Goal: Navigation & Orientation: Find specific page/section

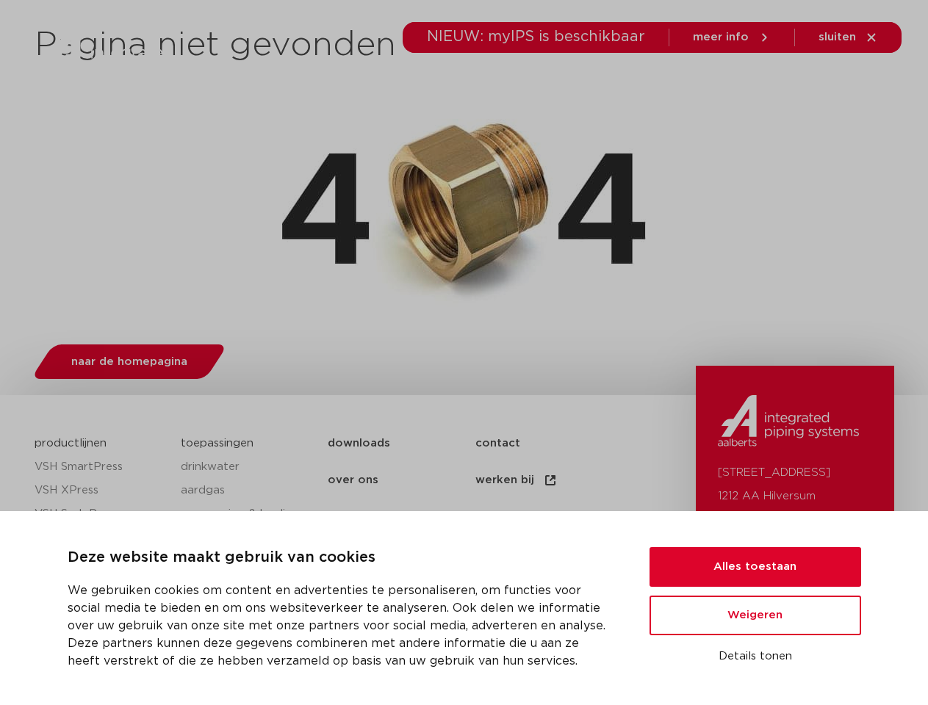
click at [463, 352] on div "naar de homepagina" at bounding box center [464, 359] width 859 height 58
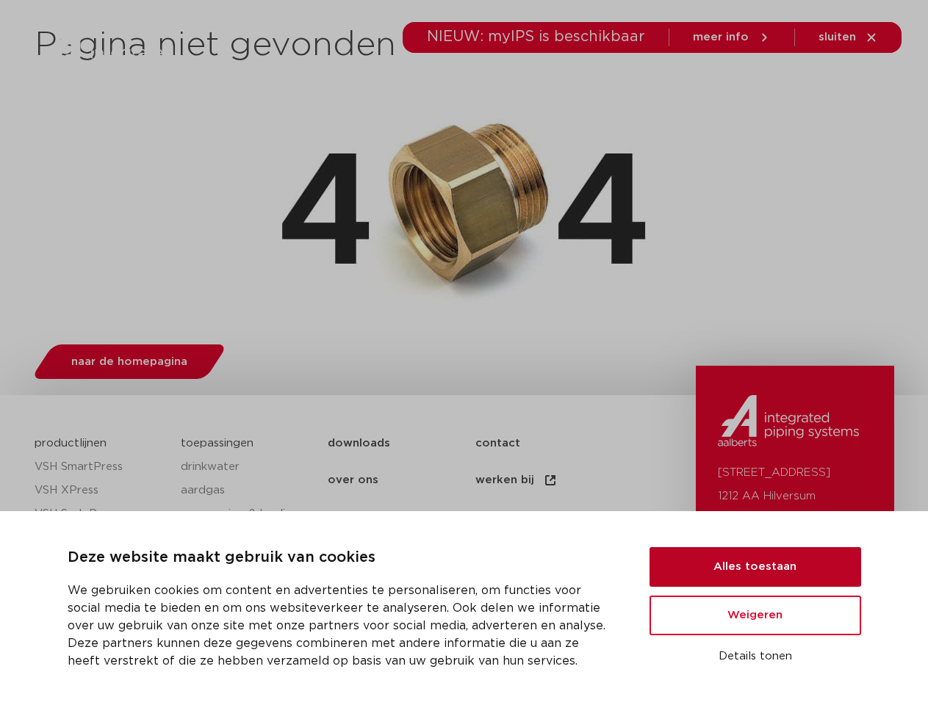
click at [755, 567] on button "Alles toestaan" at bounding box center [754, 567] width 211 height 40
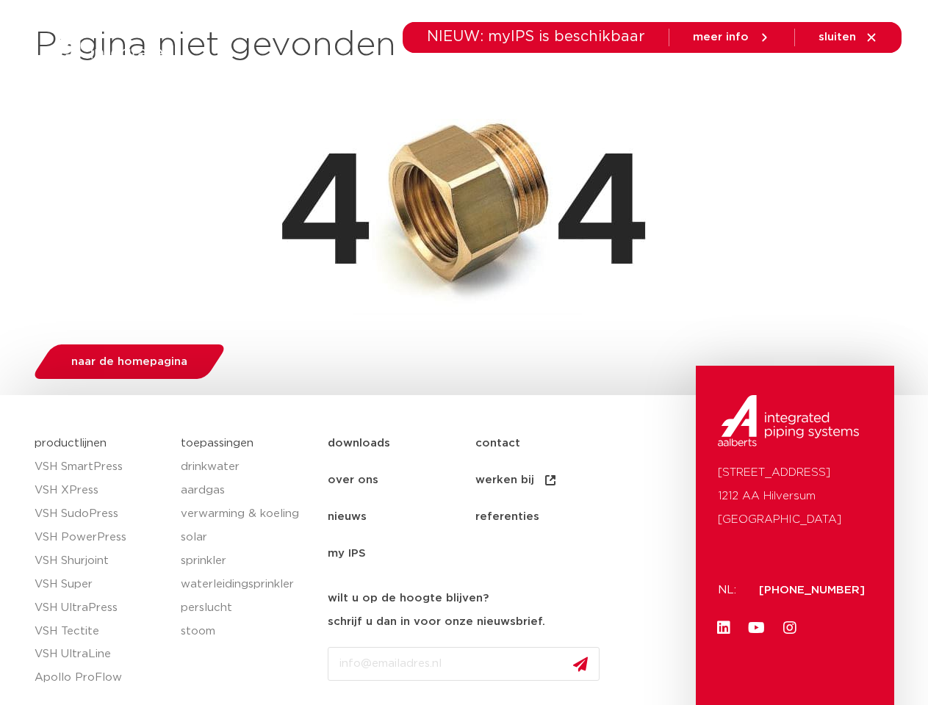
click at [755, 615] on link "Youtube" at bounding box center [756, 627] width 29 height 29
click at [755, 657] on div "[STREET_ADDRESS]: [PHONE_NUMBER] Linkedin Youtube Instagram" at bounding box center [794, 719] width 198 height 706
click at [518, 82] on li "toepassingen" at bounding box center [469, 82] width 106 height 57
click at [800, 82] on icon at bounding box center [800, 82] width 18 height 18
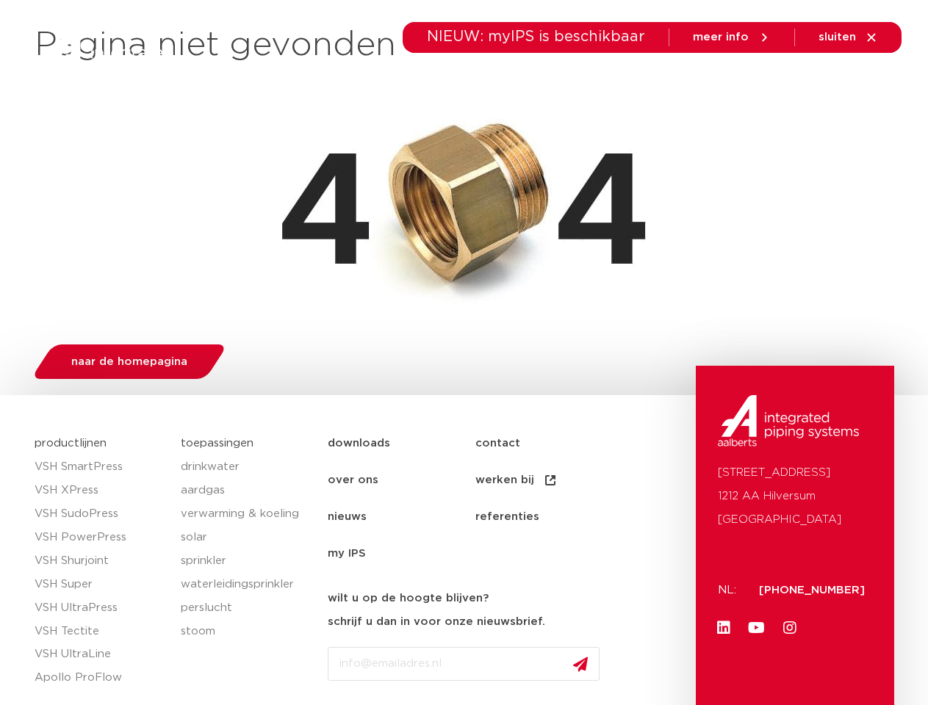
click at [848, 37] on span "sluiten" at bounding box center [836, 37] width 37 height 11
